Goal: Book appointment/travel/reservation

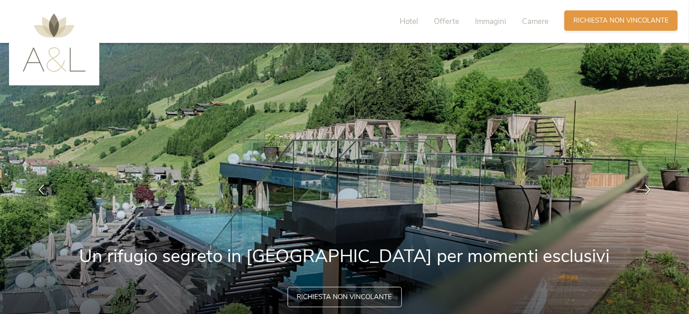
click at [623, 24] on span "Richiesta non vincolante" at bounding box center [620, 20] width 95 height 9
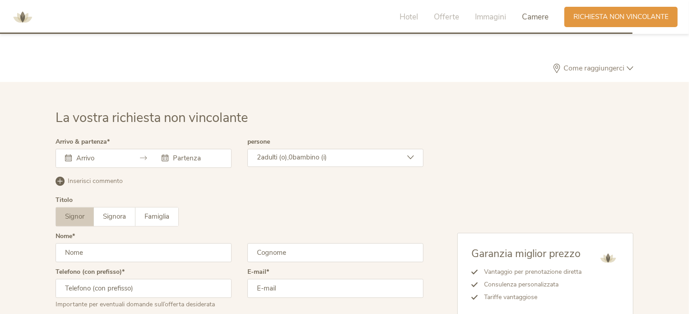
scroll to position [2679, 0]
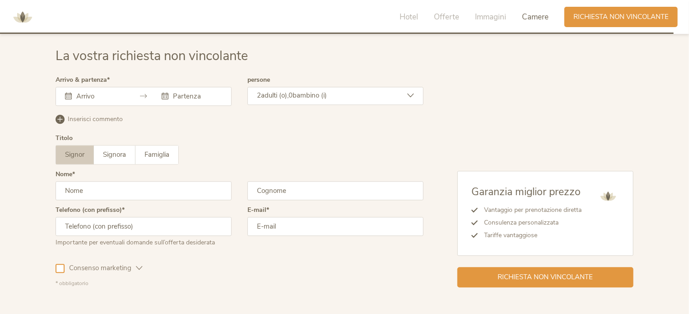
click at [412, 89] on div "2 adulti (o), 0 bambino (i)" at bounding box center [335, 96] width 176 height 18
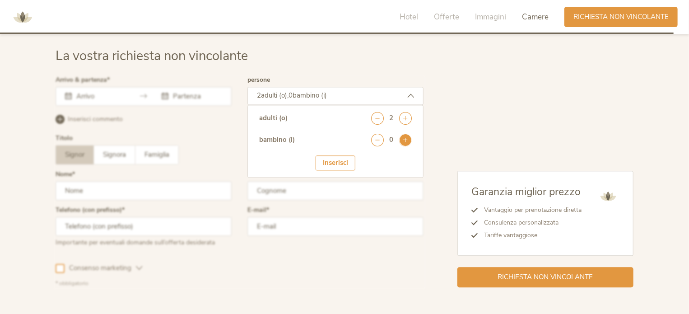
click at [406, 139] on icon at bounding box center [405, 140] width 13 height 13
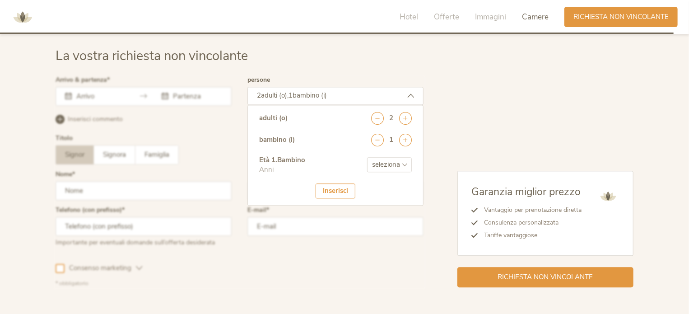
click at [390, 162] on select "seleziona 0 1 2 3 4 5 6 7 8 9 10 11 12 13 14 15 16 17" at bounding box center [389, 164] width 45 height 15
select select "16"
click at [367, 157] on select "seleziona 0 1 2 3 4 5 6 7 8 9 10 11 12 13 14 15 16 17" at bounding box center [389, 164] width 45 height 15
click at [335, 188] on div "Inserisci" at bounding box center [336, 190] width 40 height 15
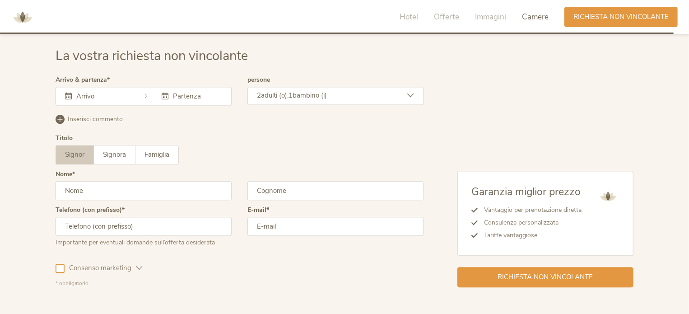
click at [88, 93] on input "text" at bounding box center [99, 96] width 51 height 9
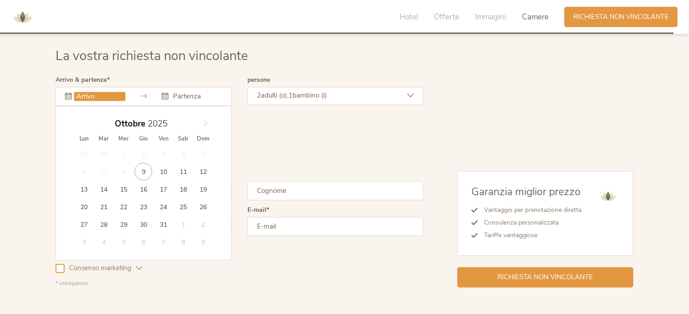
click at [202, 121] on icon at bounding box center [205, 123] width 6 height 6
click at [202, 120] on icon at bounding box center [205, 123] width 6 height 6
type input "2026"
click at [203, 120] on icon at bounding box center [205, 123] width 6 height 6
type input "04.01.2026"
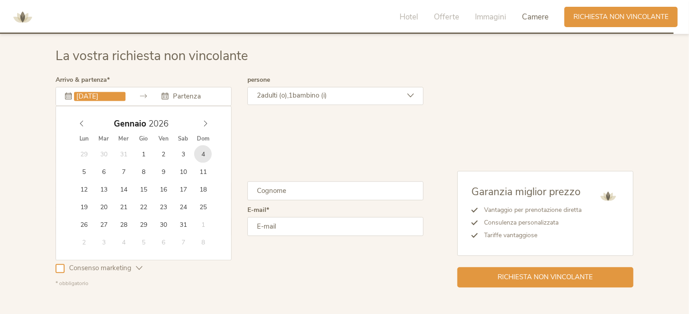
type input "2026"
type input "09.01.2026"
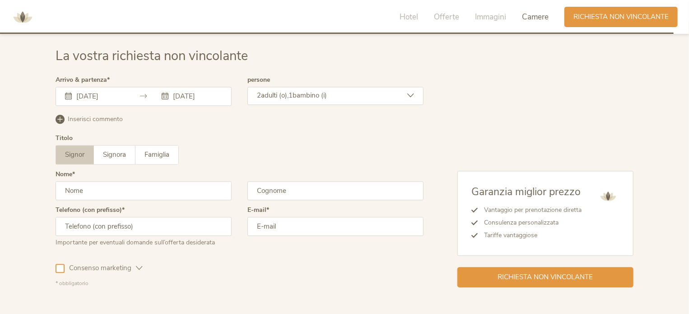
click at [110, 190] on input "text" at bounding box center [144, 190] width 176 height 19
type input "DANIEL"
click at [266, 192] on input "text" at bounding box center [335, 190] width 176 height 19
type input "DE SANTIS"
click at [113, 227] on input "text" at bounding box center [144, 226] width 176 height 19
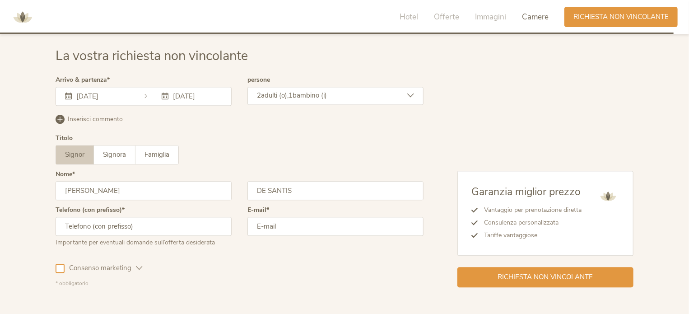
type input "+39 3356326841"
click at [289, 226] on input "email" at bounding box center [335, 226] width 176 height 19
type input "daniel.desantis@customair.it"
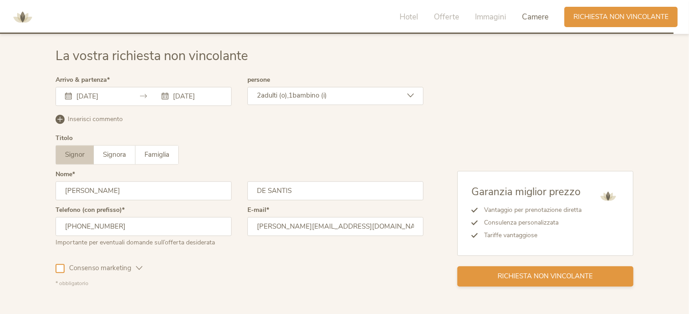
click at [537, 271] on span "Richiesta non vincolante" at bounding box center [545, 275] width 95 height 9
